Goal: Browse casually: Explore the website without a specific task or goal

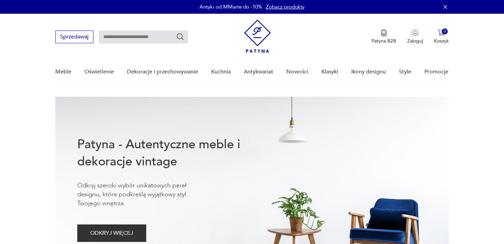
click at [296, 70] on link "Nowości" at bounding box center [297, 72] width 22 height 26
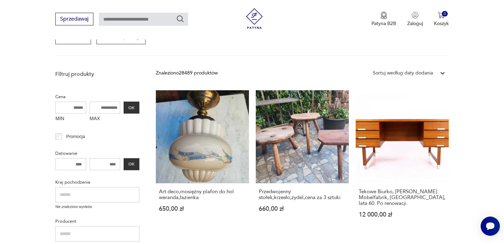
scroll to position [127, 0]
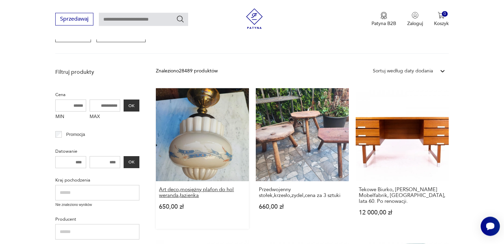
click at [189, 189] on h3 "Art deco,mosiężny plafon do hol weranda,łazienka" at bounding box center [202, 193] width 87 height 12
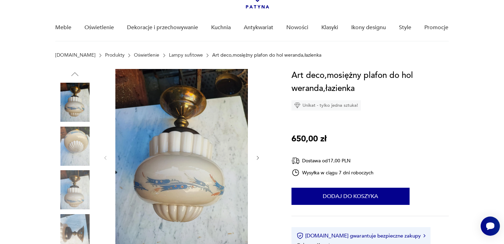
scroll to position [54, 0]
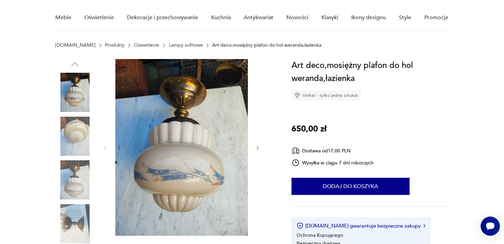
click at [74, 185] on img at bounding box center [74, 179] width 39 height 39
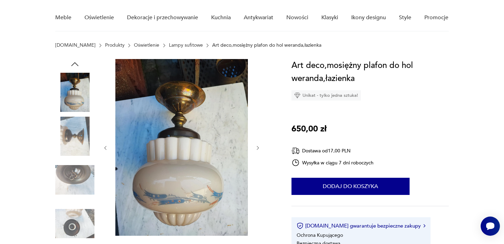
click at [73, 222] on img at bounding box center [74, 223] width 39 height 39
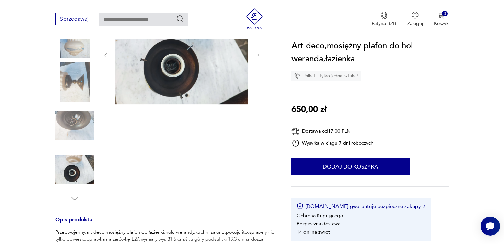
scroll to position [0, 0]
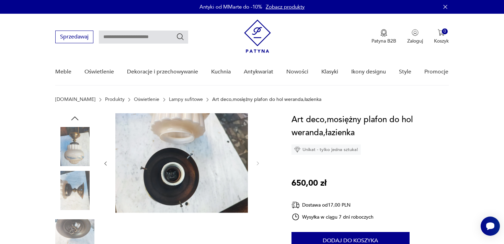
click at [87, 226] on img at bounding box center [74, 233] width 39 height 39
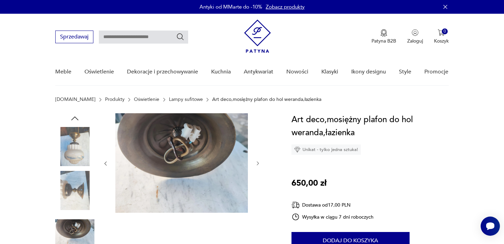
click at [76, 151] on img at bounding box center [74, 146] width 39 height 39
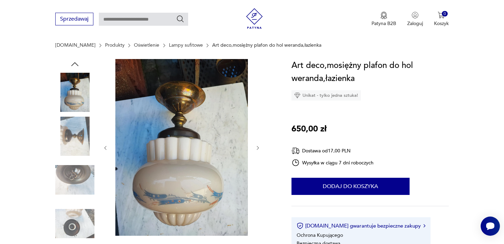
scroll to position [72, 0]
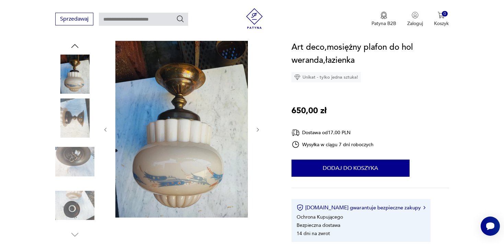
click at [74, 123] on img at bounding box center [74, 117] width 39 height 39
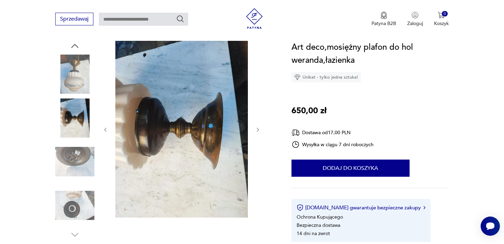
click at [76, 71] on img at bounding box center [74, 74] width 39 height 39
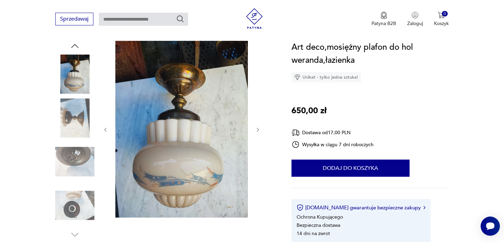
click at [82, 205] on img at bounding box center [74, 205] width 39 height 39
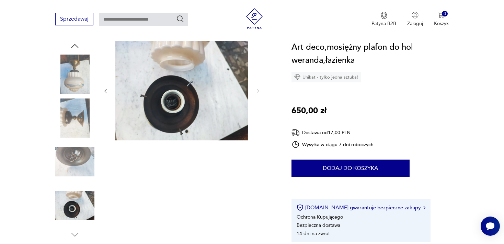
click at [75, 130] on img at bounding box center [74, 117] width 39 height 39
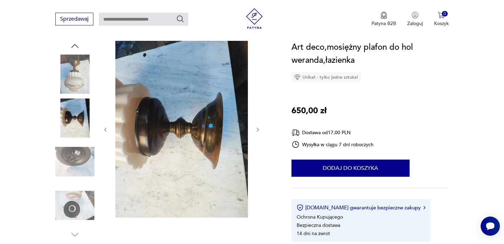
click at [78, 71] on img at bounding box center [74, 74] width 39 height 39
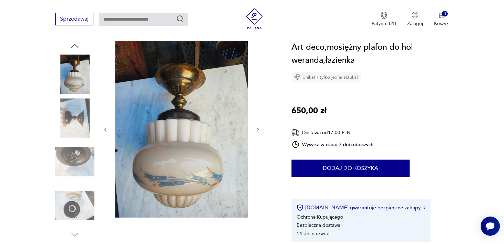
click at [82, 198] on img at bounding box center [74, 205] width 39 height 39
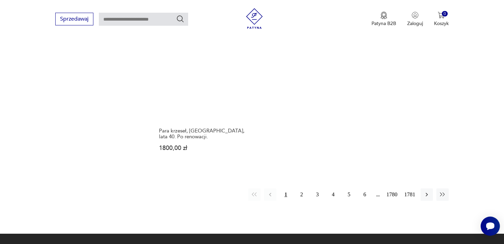
scroll to position [954, 0]
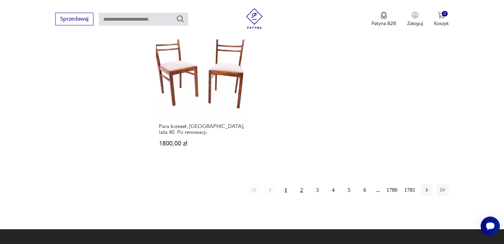
click at [301, 184] on button "2" at bounding box center [301, 190] width 12 height 12
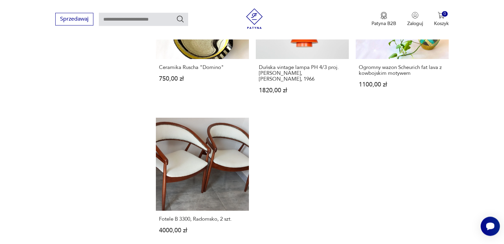
scroll to position [873, 0]
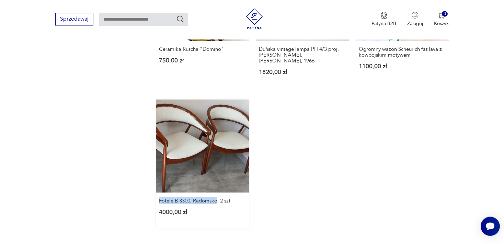
drag, startPoint x: 150, startPoint y: 192, endPoint x: 219, endPoint y: 192, distance: 68.9
copy h3 "Fotele B 3300, Radomsko"
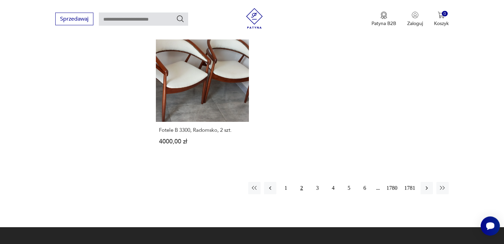
scroll to position [923, 0]
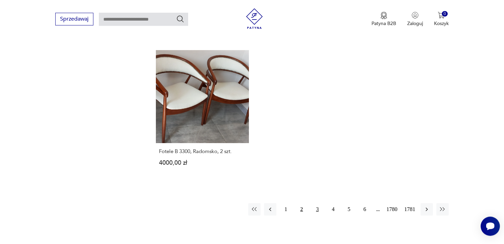
click at [317, 203] on button "3" at bounding box center [317, 209] width 12 height 12
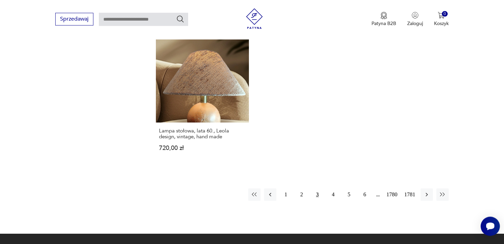
scroll to position [946, 0]
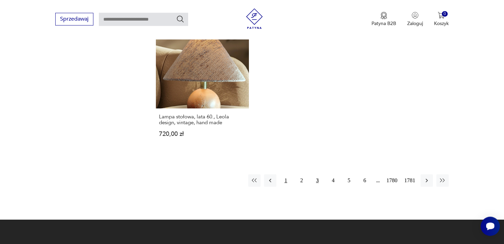
click at [285, 174] on button "1" at bounding box center [286, 180] width 12 height 12
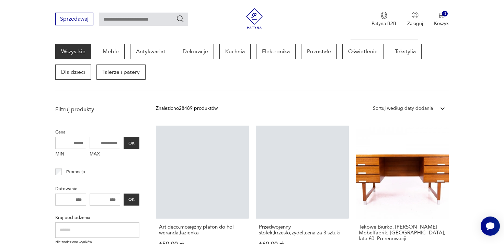
scroll to position [88, 0]
